Goal: Information Seeking & Learning: Learn about a topic

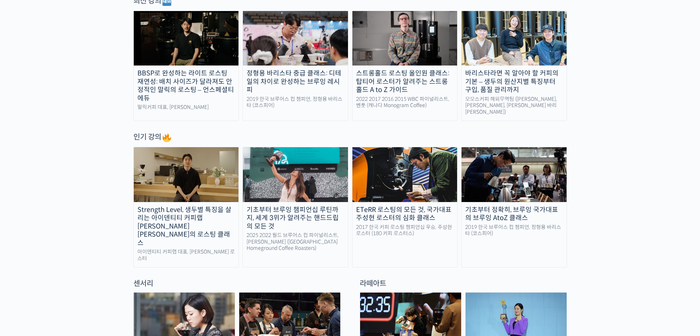
scroll to position [294, 0]
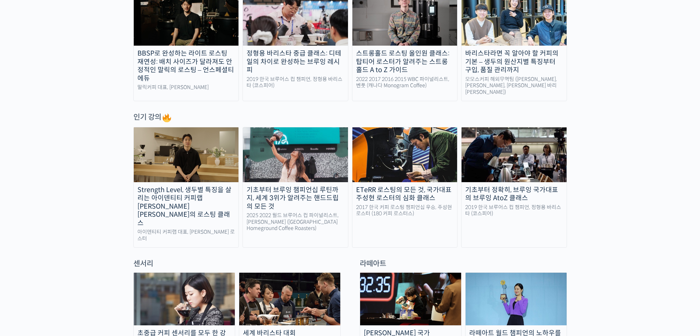
click at [246, 199] on div "기초부터 브루잉 챔피언십 루틴까지, 세계 3위가 알려주는 핸드드립의 모든 것" at bounding box center [295, 198] width 105 height 25
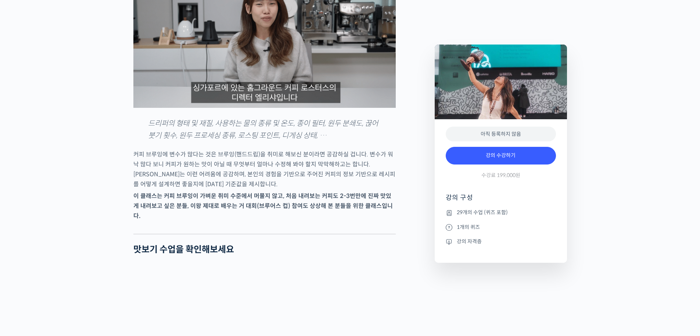
scroll to position [735, 0]
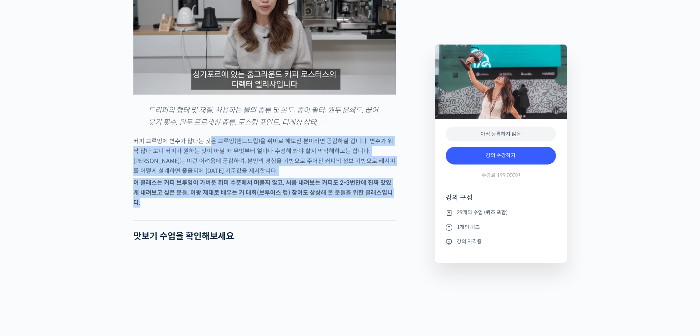
drag, startPoint x: 208, startPoint y: 146, endPoint x: 345, endPoint y: 216, distance: 154.3
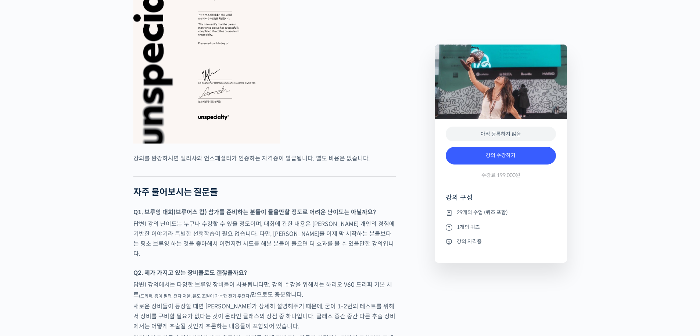
scroll to position [2940, 0]
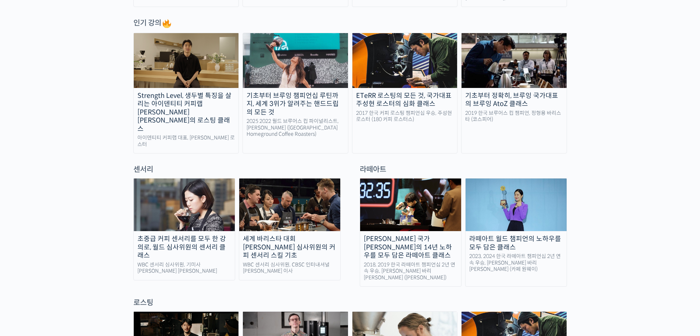
scroll to position [367, 0]
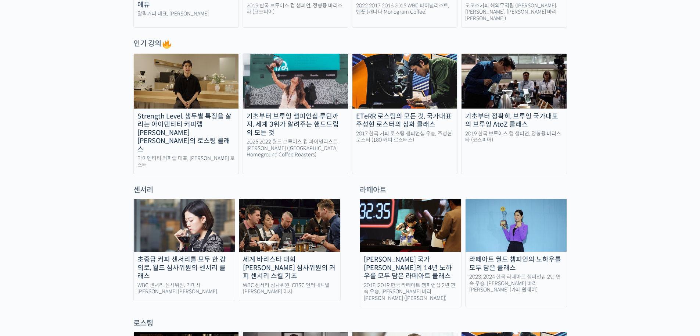
click at [162, 255] on div "초중급 커피 센서리를 모두 한 강의로, 월드 심사위원의 센서리 클래스" at bounding box center [184, 267] width 101 height 25
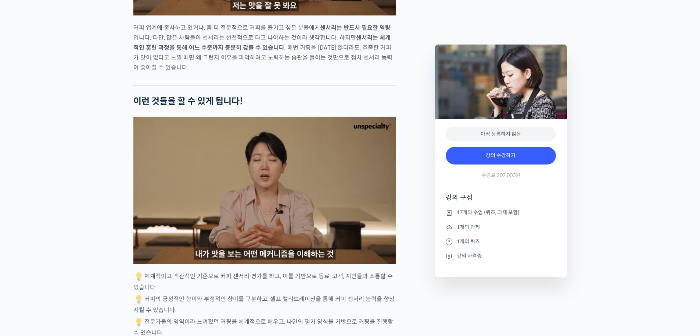
scroll to position [1690, 0]
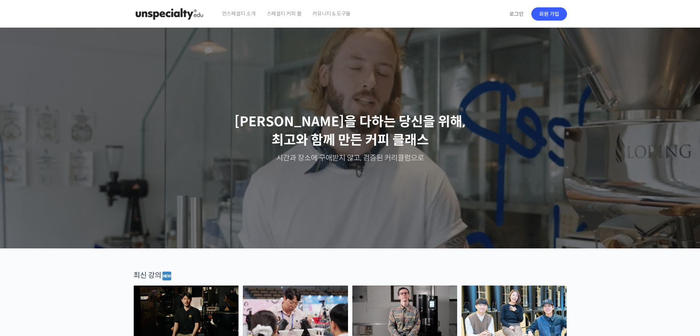
drag, startPoint x: 421, startPoint y: 194, endPoint x: 377, endPoint y: 30, distance: 169.8
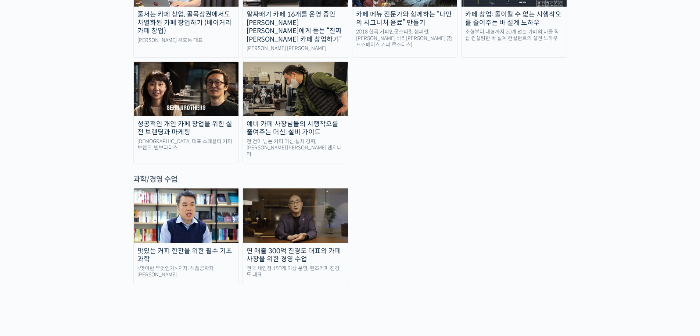
scroll to position [1654, 0]
